Goal: Check status: Check status

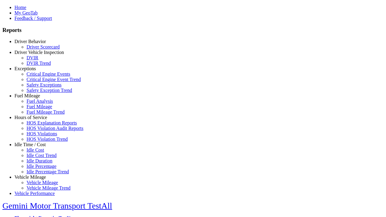
select select
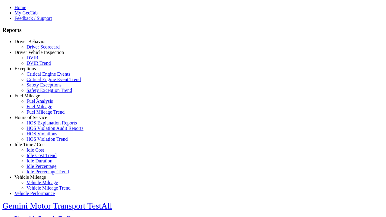
select select
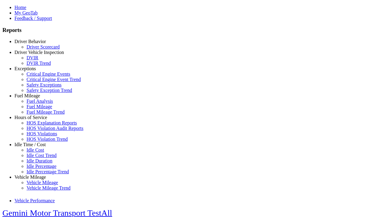
type input "**********"
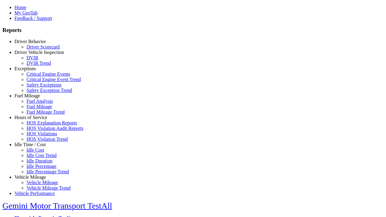
type input "**********"
